Goal: Information Seeking & Learning: Learn about a topic

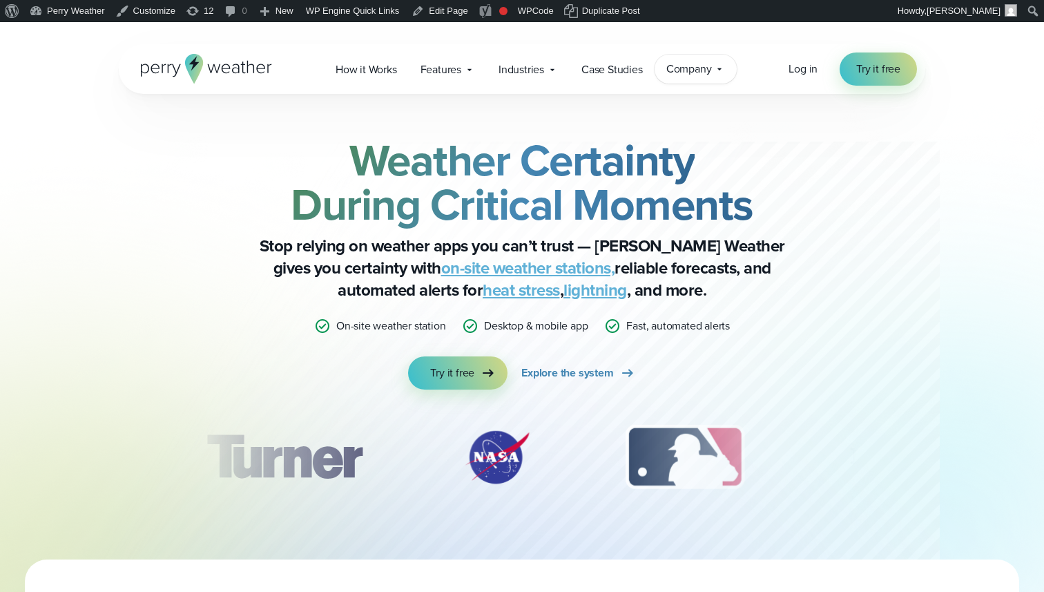
click at [684, 68] on span "Company" at bounding box center [689, 69] width 46 height 17
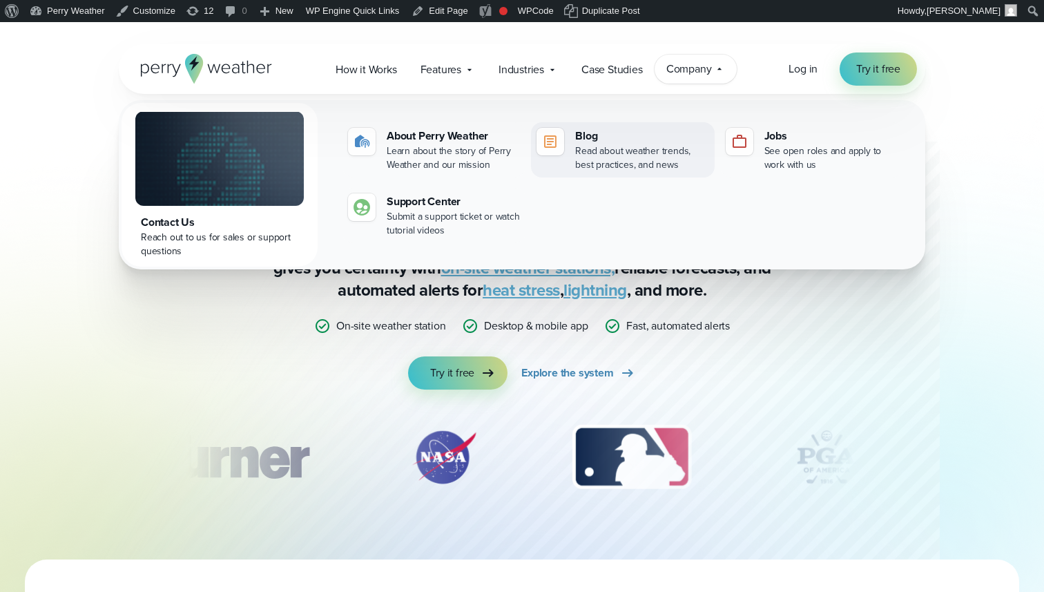
click at [646, 148] on div "Read about weather trends, best practices, and news" at bounding box center [641, 158] width 133 height 28
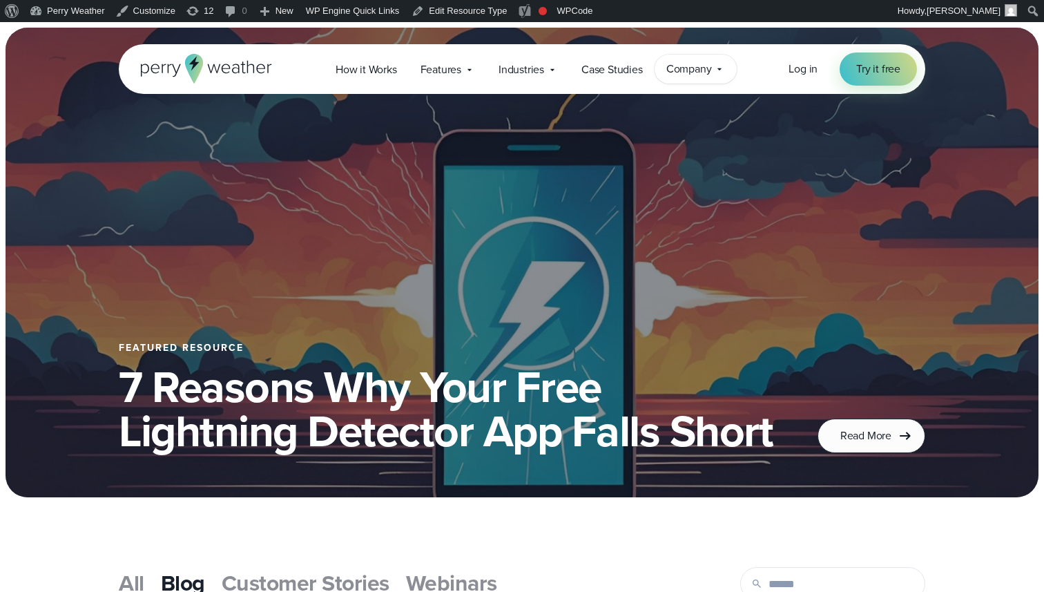
click at [686, 66] on span "Company" at bounding box center [689, 69] width 46 height 17
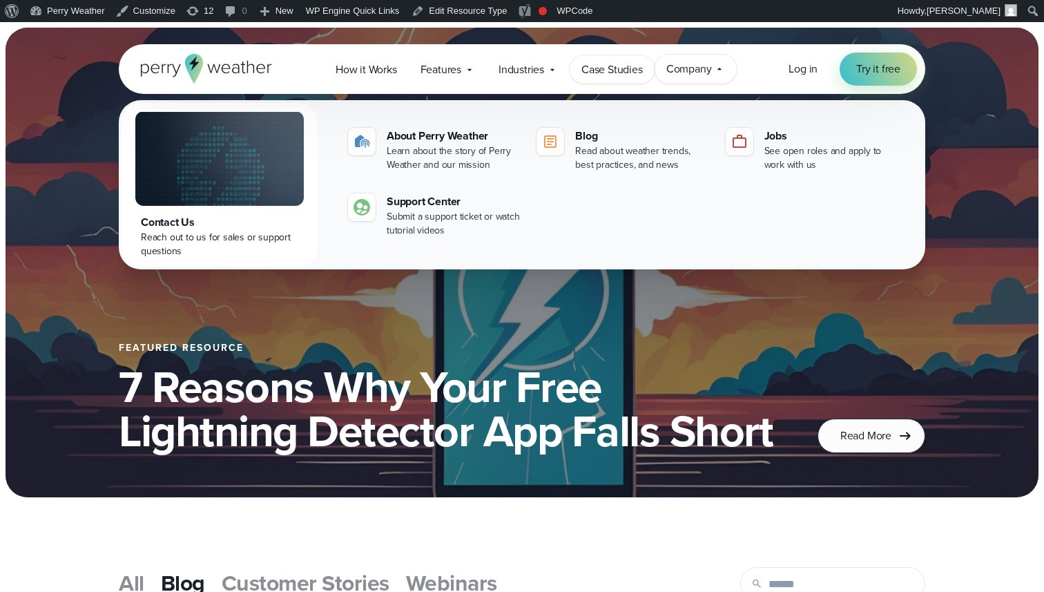
click at [612, 59] on link "Case Studies" at bounding box center [612, 69] width 85 height 28
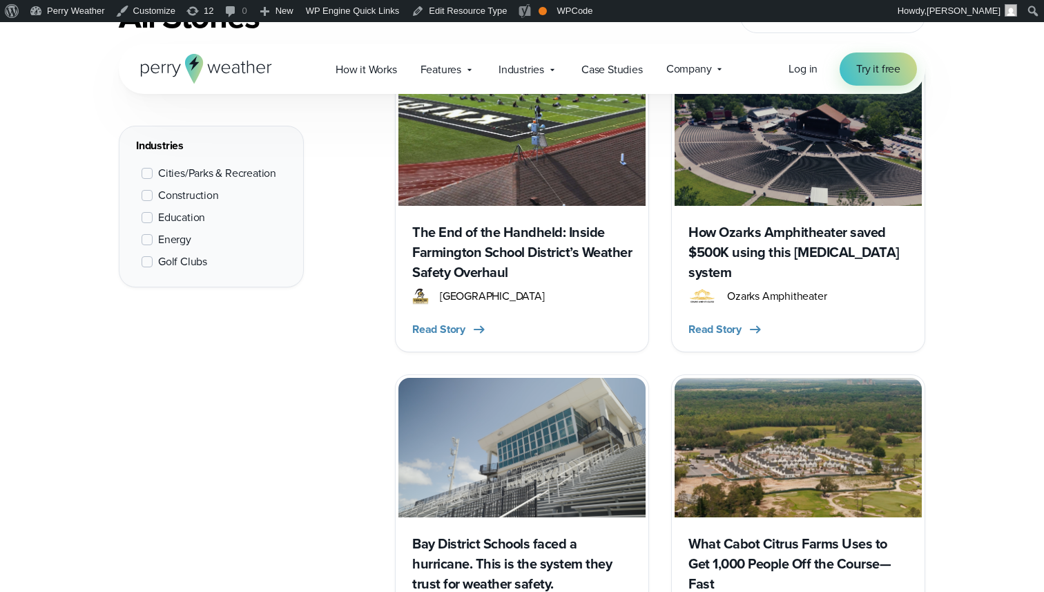
scroll to position [645, 0]
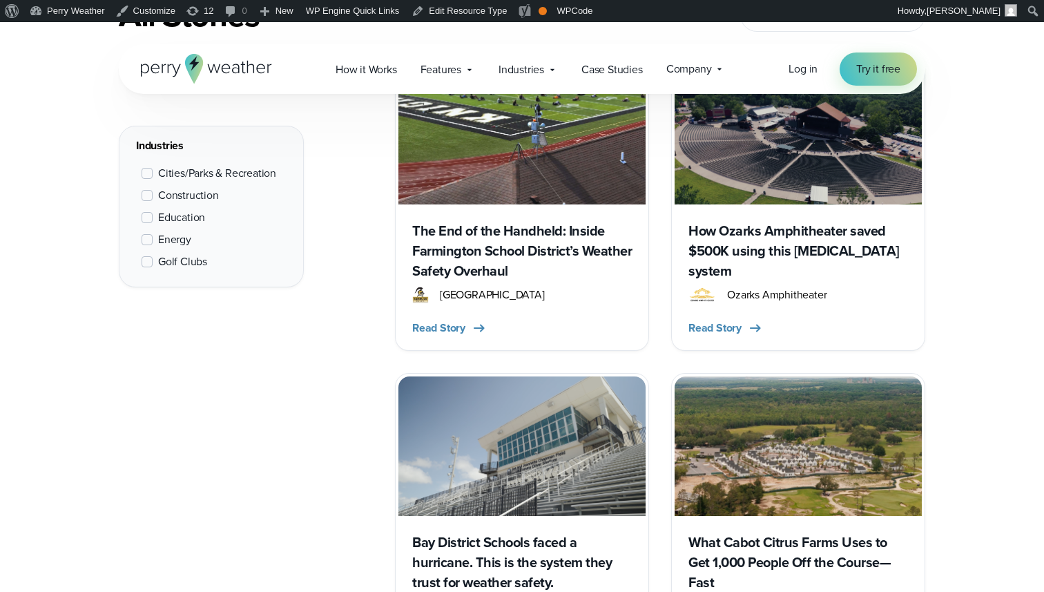
click at [143, 190] on span at bounding box center [147, 195] width 11 height 11
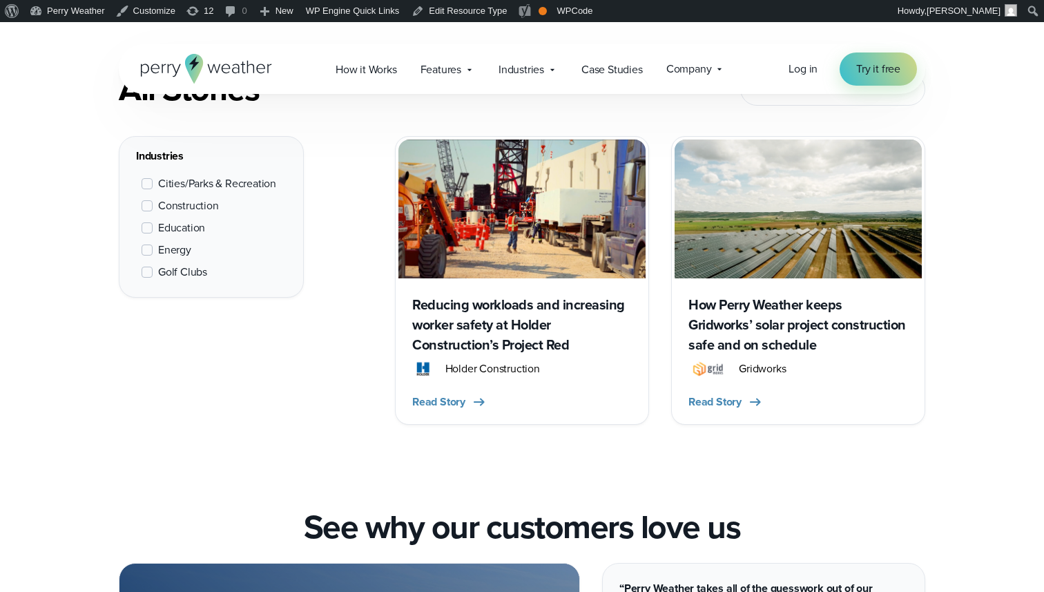
scroll to position [519, 0]
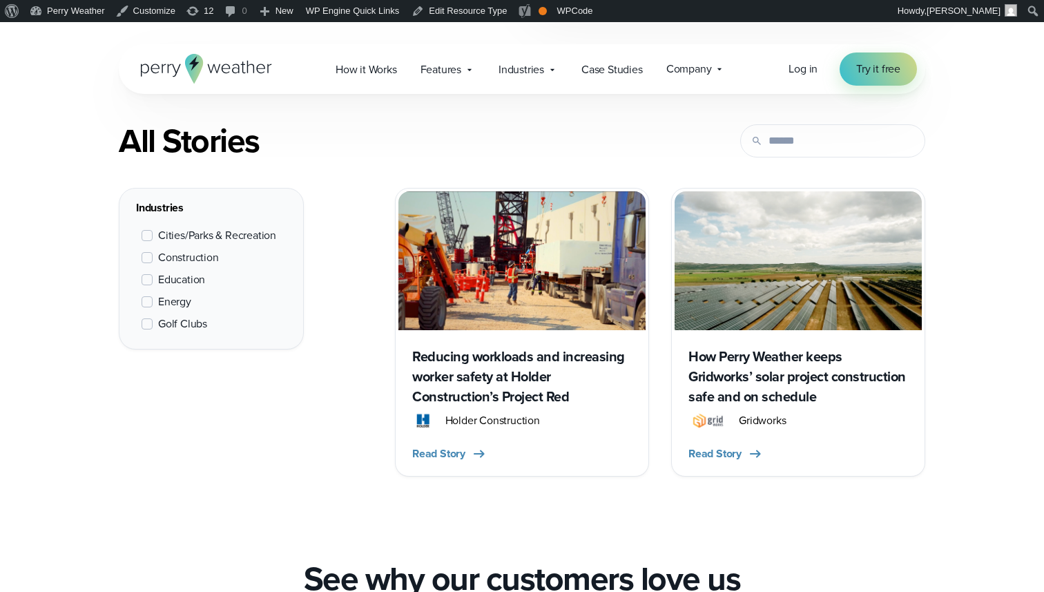
click at [144, 297] on span at bounding box center [147, 301] width 11 height 11
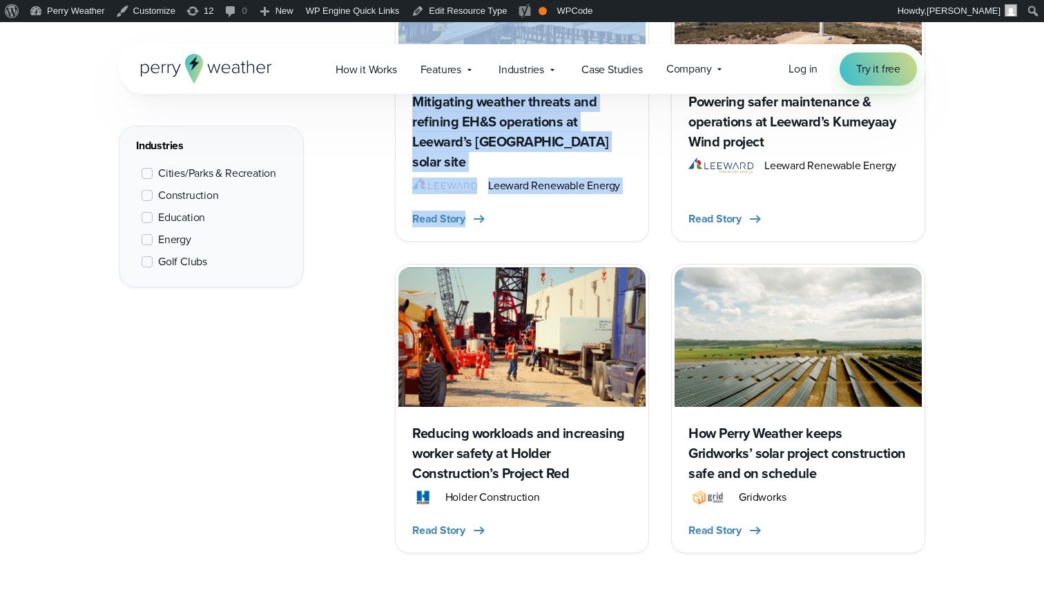
scroll to position [804, 0]
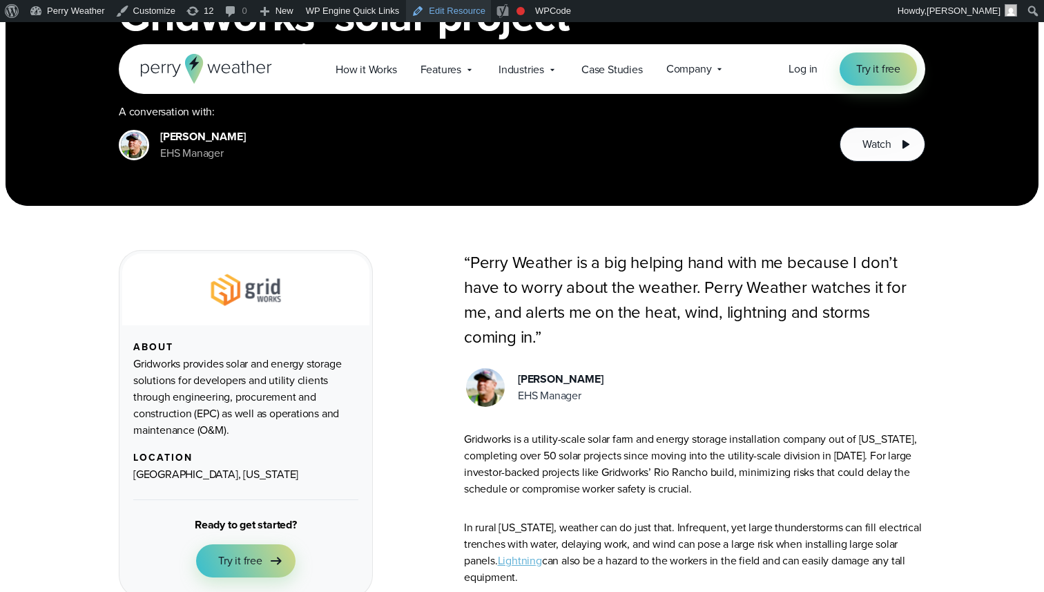
scroll to position [290, 0]
